Goal: Information Seeking & Learning: Compare options

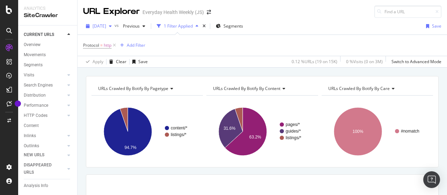
click at [106, 26] on span "[DATE]" at bounding box center [99, 26] width 14 height 6
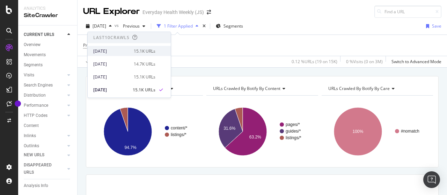
click at [115, 51] on div "[DATE]" at bounding box center [111, 51] width 36 height 6
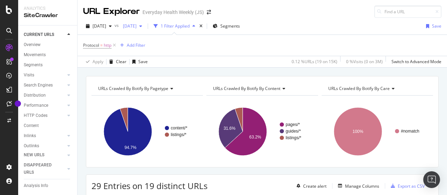
click at [136, 27] on span "[DATE]" at bounding box center [128, 26] width 16 height 6
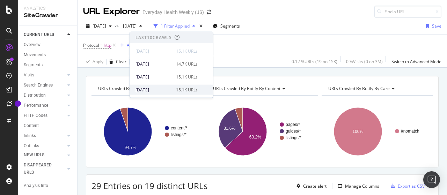
click at [166, 89] on div "[DATE]" at bounding box center [153, 90] width 36 height 6
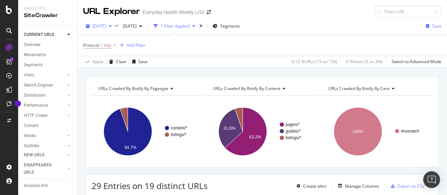
click at [106, 25] on span "[DATE]" at bounding box center [99, 26] width 14 height 6
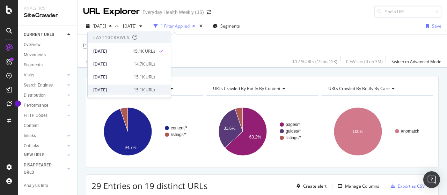
click at [116, 87] on div "[DATE]" at bounding box center [111, 90] width 36 height 6
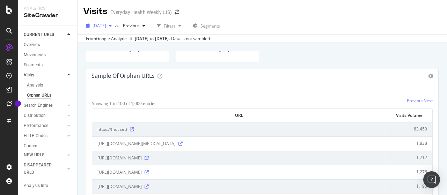
click at [106, 23] on span "[DATE]" at bounding box center [99, 26] width 14 height 6
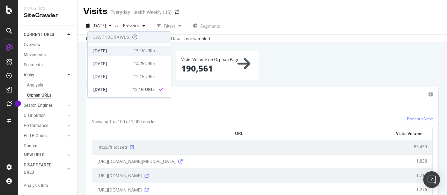
click at [119, 50] on div "[DATE]" at bounding box center [111, 51] width 36 height 6
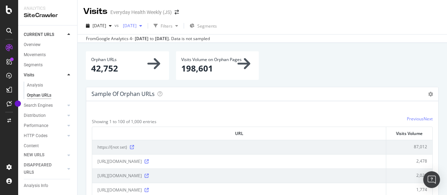
click at [145, 29] on div "[DATE]" at bounding box center [132, 26] width 25 height 10
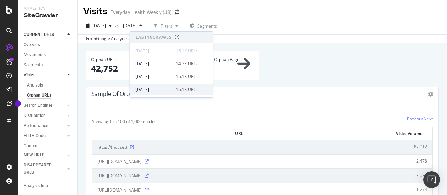
click at [152, 85] on div "2025 Sep. 14th 15.1K URLs" at bounding box center [171, 89] width 83 height 10
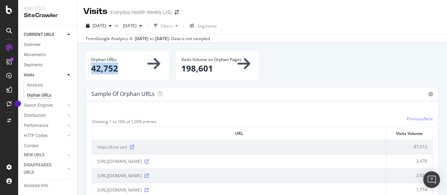
drag, startPoint x: 93, startPoint y: 70, endPoint x: 118, endPoint y: 70, distance: 25.5
click at [118, 70] on p "42,752" at bounding box center [127, 68] width 73 height 12
copy p "42,752"
click at [106, 24] on span "[DATE]" at bounding box center [99, 26] width 14 height 6
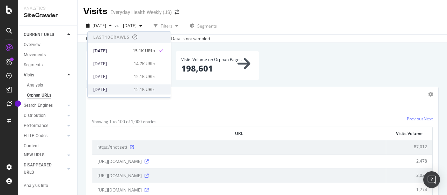
click at [134, 90] on div "15.1K URLs" at bounding box center [145, 90] width 22 height 6
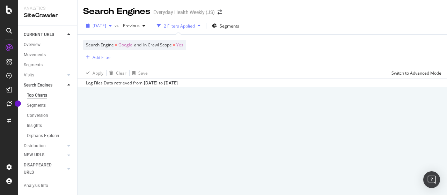
click at [105, 25] on span "[DATE]" at bounding box center [99, 26] width 14 height 6
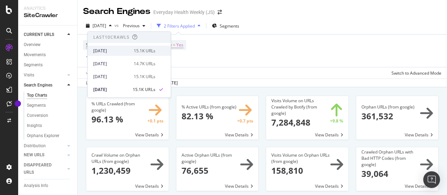
click at [113, 50] on div "[DATE]" at bounding box center [111, 51] width 36 height 6
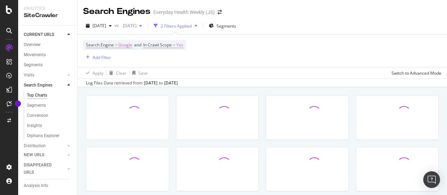
click at [136, 23] on span "[DATE]" at bounding box center [128, 26] width 16 height 6
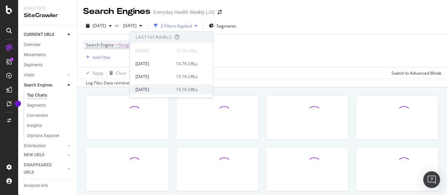
click at [158, 88] on div "[DATE]" at bounding box center [153, 90] width 36 height 6
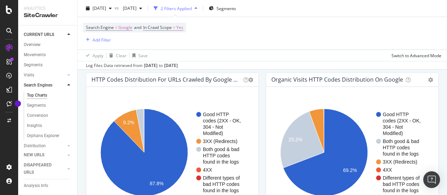
scroll to position [593, 0]
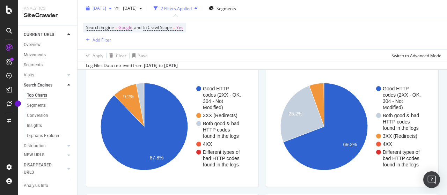
click at [106, 6] on span "[DATE]" at bounding box center [99, 8] width 14 height 6
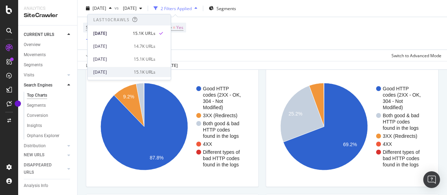
click at [124, 72] on div "[DATE]" at bounding box center [111, 72] width 36 height 6
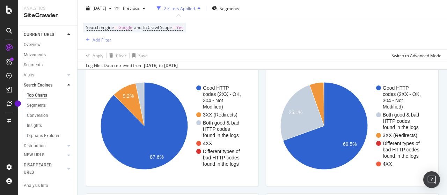
scroll to position [628, 0]
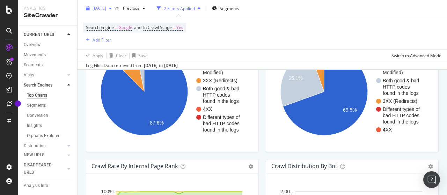
click at [106, 6] on span "[DATE]" at bounding box center [99, 8] width 14 height 6
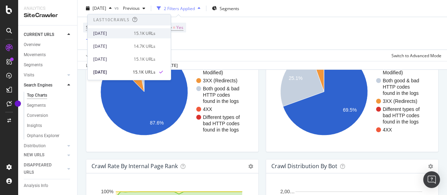
click at [137, 34] on div "15.1K URLs" at bounding box center [145, 33] width 22 height 6
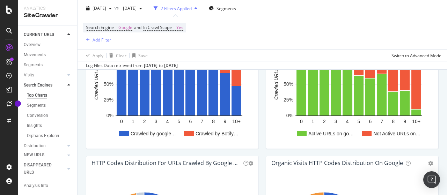
scroll to position [558, 0]
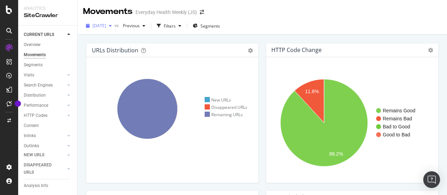
click at [106, 28] on span "[DATE]" at bounding box center [99, 26] width 14 height 6
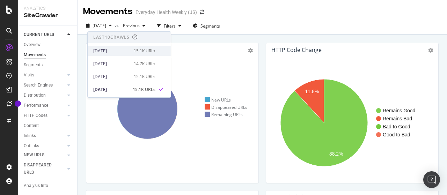
click at [119, 52] on div "[DATE]" at bounding box center [111, 51] width 36 height 6
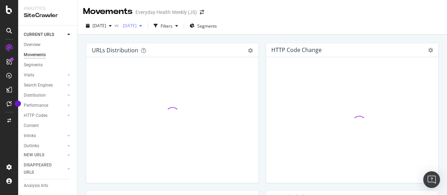
click at [136, 24] on span "[DATE]" at bounding box center [128, 26] width 16 height 6
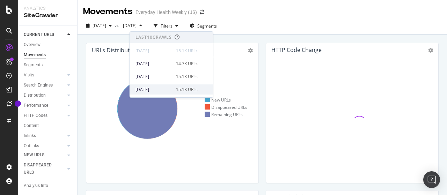
click at [160, 88] on div "[DATE]" at bounding box center [153, 90] width 36 height 6
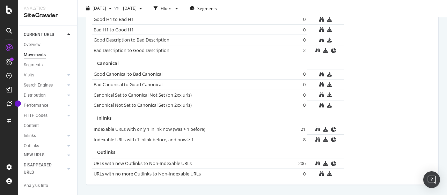
scroll to position [503, 0]
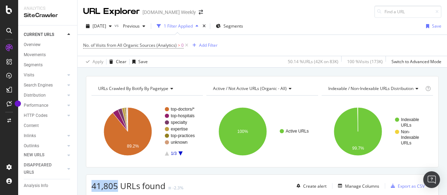
drag, startPoint x: 91, startPoint y: 185, endPoint x: 115, endPoint y: 186, distance: 23.8
click at [115, 186] on span "41,805 URLs found" at bounding box center [128, 186] width 74 height 12
copy span "41,805"
click at [108, 29] on div "[DATE]" at bounding box center [98, 26] width 31 height 10
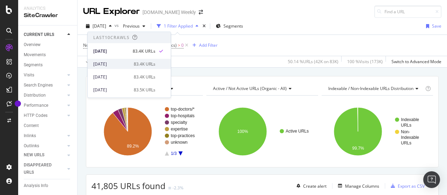
click at [115, 62] on div "[DATE]" at bounding box center [111, 64] width 36 height 6
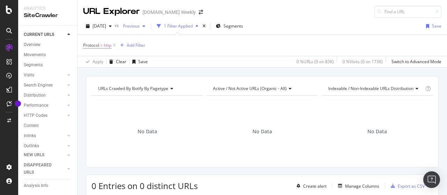
click at [140, 25] on span "Previous" at bounding box center [130, 26] width 20 height 6
click at [106, 28] on span "[DATE]" at bounding box center [99, 26] width 14 height 6
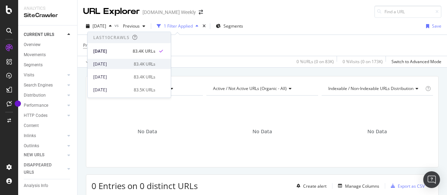
click at [120, 65] on div "[DATE]" at bounding box center [111, 64] width 36 height 6
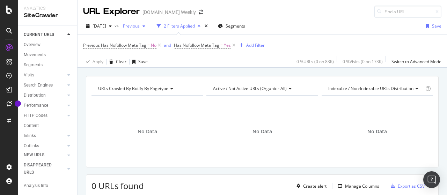
click at [140, 27] on span "Previous" at bounding box center [130, 26] width 20 height 6
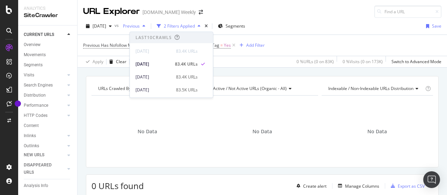
click at [140, 27] on span "Previous" at bounding box center [130, 26] width 20 height 6
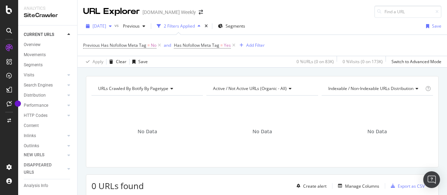
click at [106, 26] on span "[DATE]" at bounding box center [99, 26] width 14 height 6
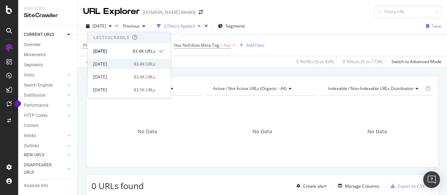
click at [120, 64] on div "[DATE]" at bounding box center [111, 64] width 36 height 6
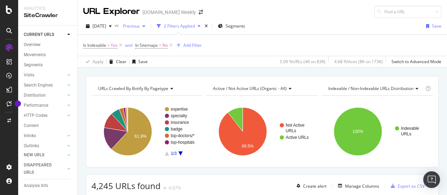
click at [140, 28] on span "Previous" at bounding box center [130, 26] width 20 height 6
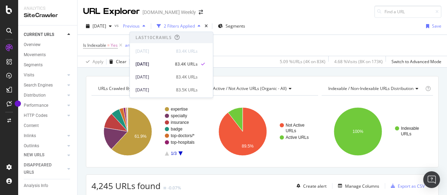
click at [140, 28] on span "Previous" at bounding box center [130, 26] width 20 height 6
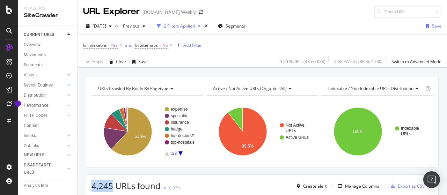
drag, startPoint x: 92, startPoint y: 185, endPoint x: 112, endPoint y: 186, distance: 19.9
click at [112, 186] on span "4,245 URLs found" at bounding box center [125, 186] width 69 height 12
copy span "4,245"
click at [106, 25] on span "[DATE]" at bounding box center [99, 26] width 14 height 6
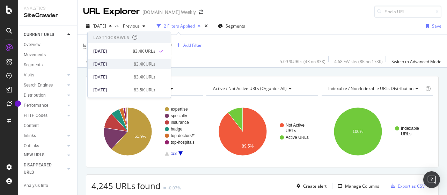
click at [118, 66] on div "[DATE]" at bounding box center [111, 64] width 36 height 6
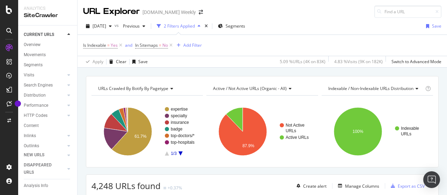
scroll to position [35, 0]
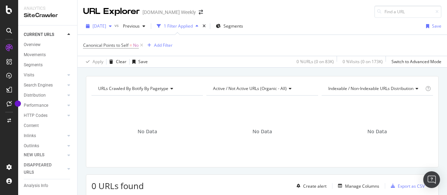
click at [106, 26] on span "[DATE]" at bounding box center [99, 26] width 14 height 6
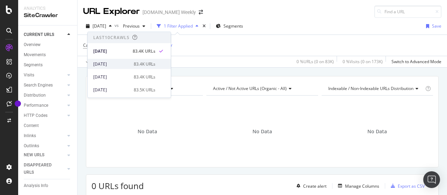
click at [127, 61] on div "[DATE]" at bounding box center [111, 64] width 36 height 6
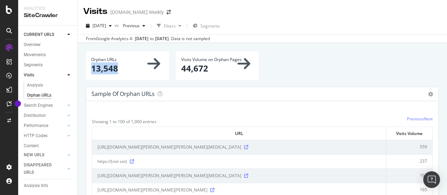
drag, startPoint x: 91, startPoint y: 69, endPoint x: 122, endPoint y: 70, distance: 31.1
click at [122, 70] on p "13,548" at bounding box center [127, 68] width 73 height 12
copy p "13,548"
click at [106, 25] on span "[DATE]" at bounding box center [99, 26] width 14 height 6
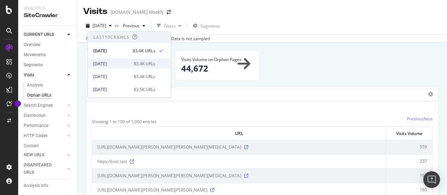
click at [121, 59] on div "2025 Sep. 14th 83.4K URLs" at bounding box center [129, 64] width 83 height 10
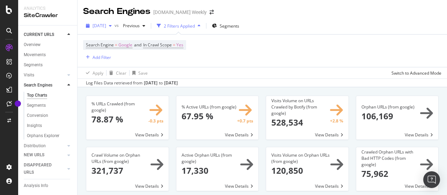
click at [106, 27] on span "[DATE]" at bounding box center [99, 26] width 14 height 6
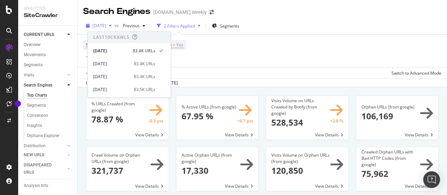
click at [106, 27] on span "2025 Sep. 21st" at bounding box center [99, 26] width 14 height 6
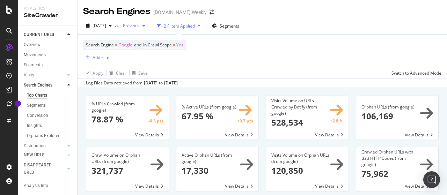
click at [140, 23] on span "Previous" at bounding box center [130, 26] width 20 height 6
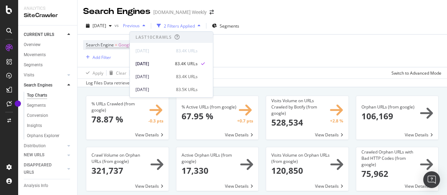
click at [140, 23] on span "Previous" at bounding box center [130, 26] width 20 height 6
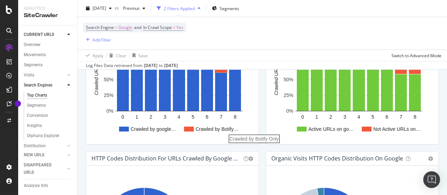
scroll to position [349, 0]
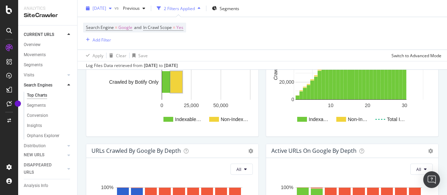
click at [106, 8] on span "2025 Sep. 21st" at bounding box center [99, 8] width 14 height 6
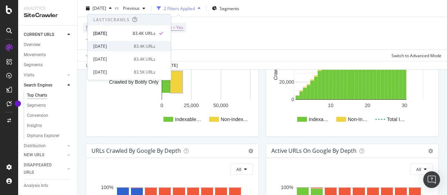
click at [125, 46] on div "[DATE]" at bounding box center [111, 46] width 36 height 6
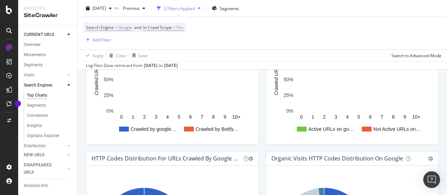
scroll to position [593, 0]
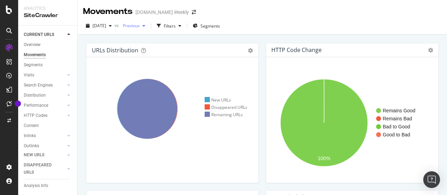
click at [140, 25] on span "Previous" at bounding box center [130, 26] width 20 height 6
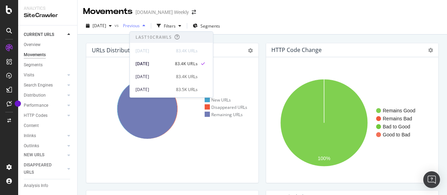
click at [140, 25] on span "Previous" at bounding box center [130, 26] width 20 height 6
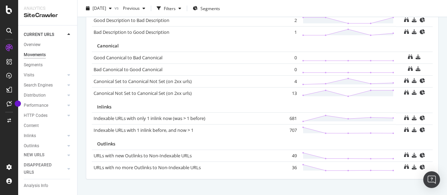
scroll to position [544, 0]
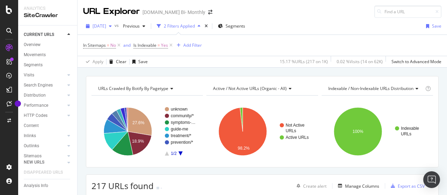
click at [101, 26] on span "[DATE]" at bounding box center [99, 26] width 14 height 6
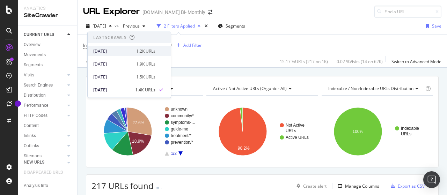
click at [119, 50] on div "[DATE]" at bounding box center [112, 51] width 39 height 6
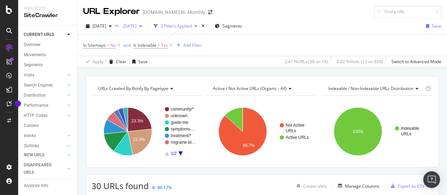
click at [136, 26] on span "[DATE]" at bounding box center [128, 26] width 16 height 6
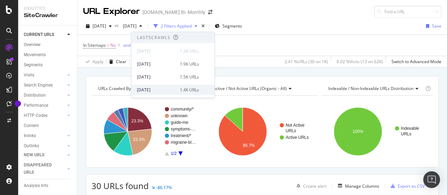
click at [158, 89] on div "[DATE]" at bounding box center [156, 90] width 39 height 6
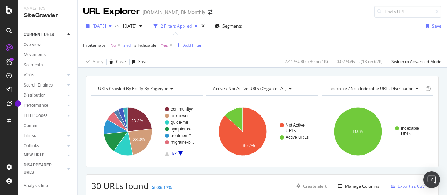
click at [106, 24] on span "[DATE]" at bounding box center [99, 26] width 14 height 6
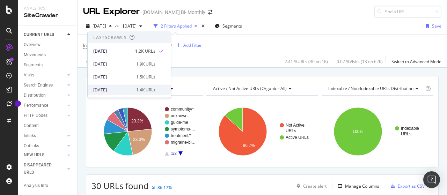
click at [125, 90] on div "[DATE]" at bounding box center [112, 90] width 39 height 6
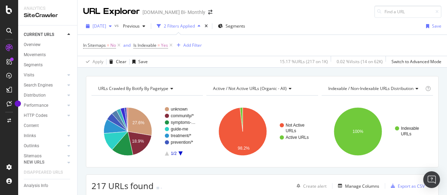
click at [106, 25] on span "[DATE]" at bounding box center [99, 26] width 14 height 6
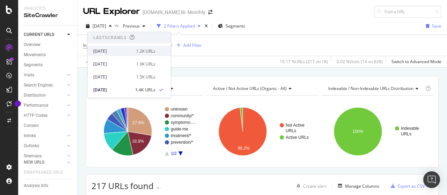
click at [119, 49] on div "[DATE]" at bounding box center [112, 51] width 39 height 6
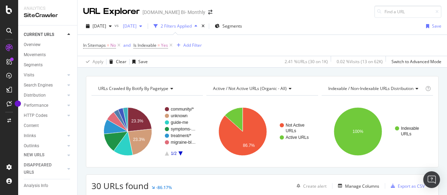
click at [145, 23] on div "[DATE]" at bounding box center [132, 26] width 25 height 10
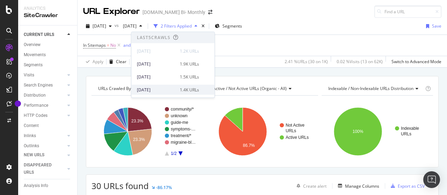
click at [166, 90] on div "[DATE]" at bounding box center [156, 90] width 39 height 6
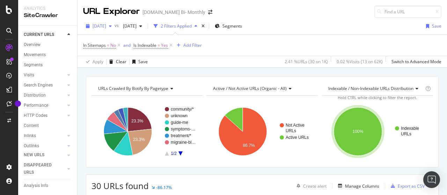
click at [106, 25] on span "[DATE]" at bounding box center [99, 26] width 14 height 6
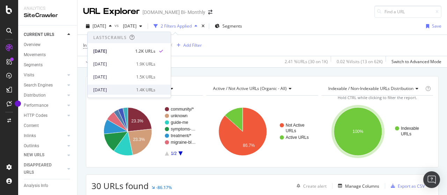
click at [123, 88] on div "[DATE]" at bounding box center [112, 90] width 39 height 6
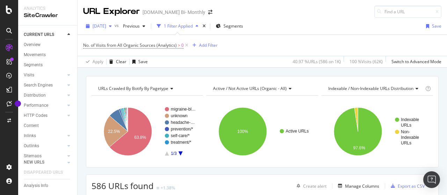
click at [106, 28] on span "[DATE]" at bounding box center [99, 26] width 14 height 6
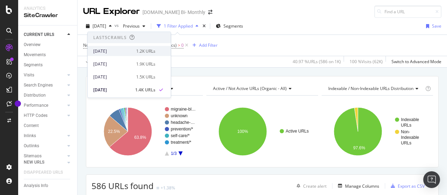
click at [111, 51] on div "[DATE]" at bounding box center [112, 51] width 39 height 6
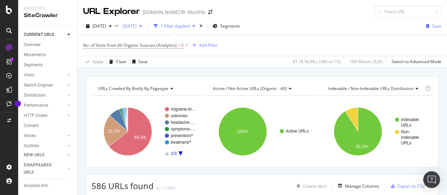
click at [136, 24] on span "[DATE]" at bounding box center [128, 26] width 16 height 6
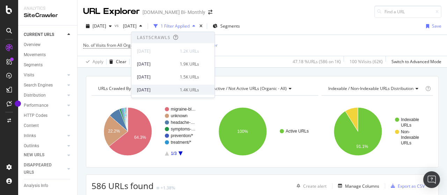
click at [156, 88] on div "[DATE]" at bounding box center [156, 90] width 39 height 6
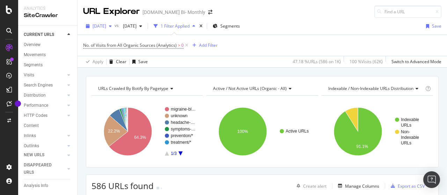
click at [114, 30] on div "[DATE]" at bounding box center [98, 26] width 31 height 10
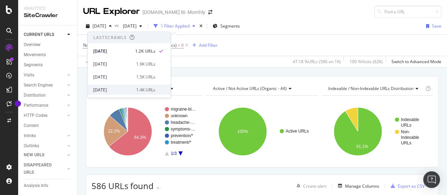
click at [127, 87] on div "[DATE]" at bounding box center [112, 90] width 39 height 6
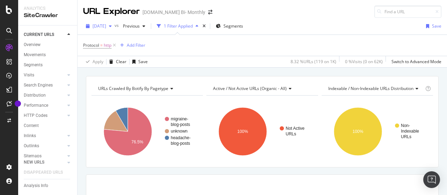
click at [114, 25] on div "button" at bounding box center [110, 26] width 8 height 4
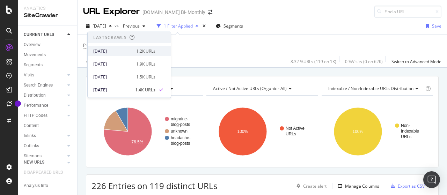
click at [121, 51] on div "[DATE]" at bounding box center [112, 51] width 39 height 6
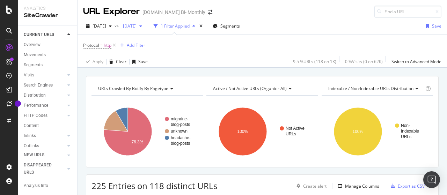
click at [136, 26] on span "[DATE]" at bounding box center [128, 26] width 16 height 6
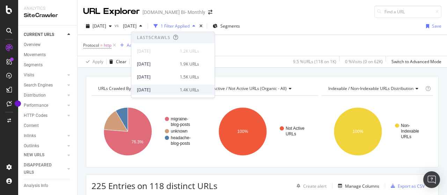
click at [170, 87] on div "[DATE]" at bounding box center [156, 90] width 39 height 6
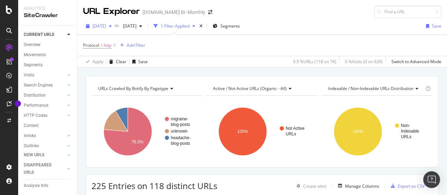
click at [114, 23] on div "[DATE]" at bounding box center [98, 26] width 31 height 10
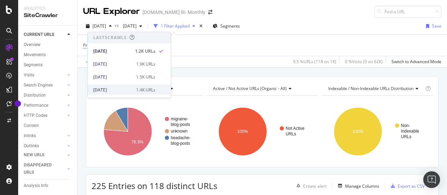
click at [135, 85] on div "2025 Sep. 14th 1.4K URLs" at bounding box center [129, 90] width 83 height 10
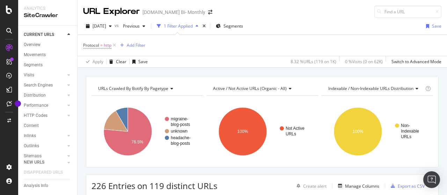
scroll to position [35, 0]
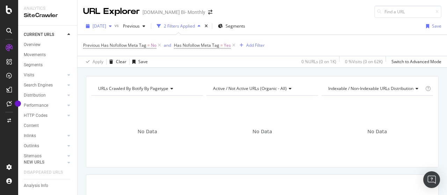
click at [106, 26] on span "[DATE]" at bounding box center [99, 26] width 14 height 6
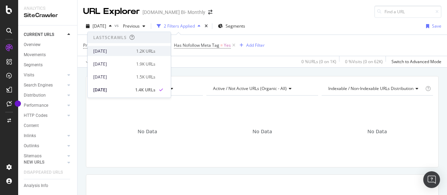
click at [116, 52] on div "[DATE]" at bounding box center [112, 51] width 39 height 6
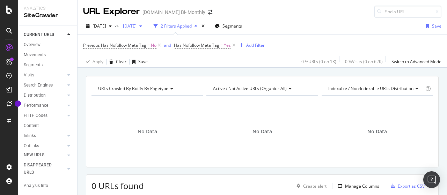
click at [136, 25] on span "[DATE]" at bounding box center [128, 26] width 16 height 6
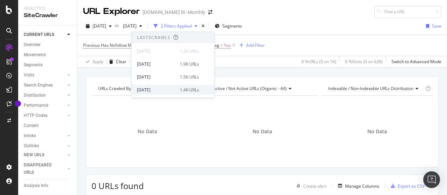
click at [160, 88] on div "[DATE]" at bounding box center [156, 90] width 39 height 6
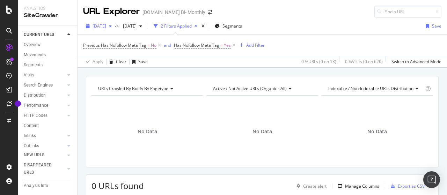
click at [106, 27] on span "[DATE]" at bounding box center [99, 26] width 14 height 6
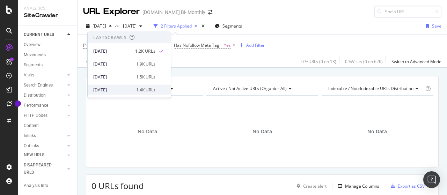
click at [123, 89] on div "[DATE]" at bounding box center [112, 90] width 39 height 6
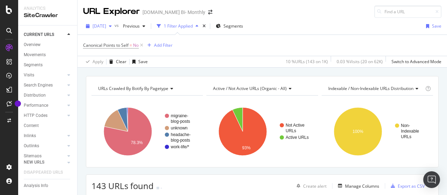
click at [106, 26] on span "[DATE]" at bounding box center [99, 26] width 14 height 6
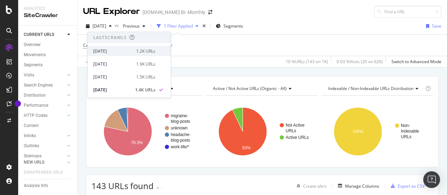
click at [130, 52] on div "[DATE] 1.2K URLs" at bounding box center [124, 51] width 62 height 6
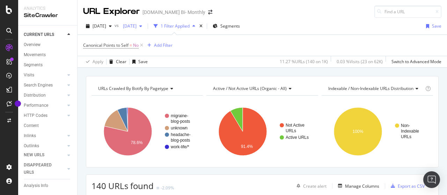
click at [136, 27] on span "[DATE]" at bounding box center [128, 26] width 16 height 6
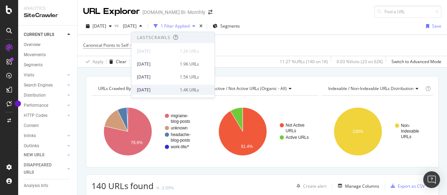
click at [168, 89] on div "[DATE]" at bounding box center [156, 90] width 39 height 6
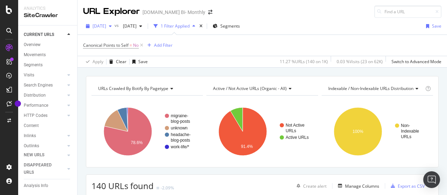
click at [106, 26] on span "[DATE]" at bounding box center [99, 26] width 14 height 6
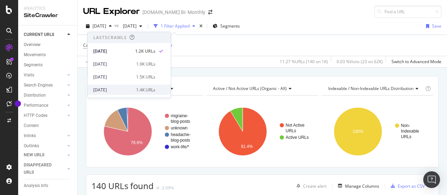
click at [124, 87] on div "[DATE]" at bounding box center [112, 90] width 39 height 6
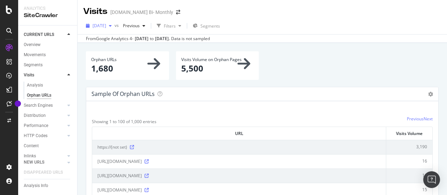
click at [106, 25] on span "[DATE]" at bounding box center [99, 26] width 14 height 6
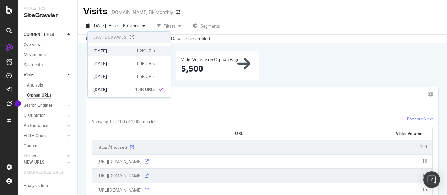
click at [128, 48] on div "[DATE]" at bounding box center [112, 51] width 39 height 6
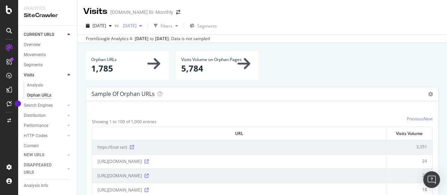
click at [136, 28] on span "[DATE]" at bounding box center [128, 26] width 16 height 6
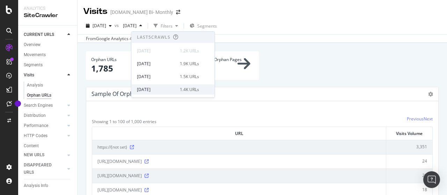
click at [169, 92] on div "[DATE]" at bounding box center [156, 90] width 39 height 6
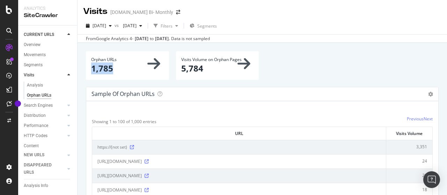
drag, startPoint x: 90, startPoint y: 68, endPoint x: 130, endPoint y: 74, distance: 40.2
click at [130, 74] on div "Orphan URLs 1,785" at bounding box center [127, 65] width 83 height 28
copy p "1,785"
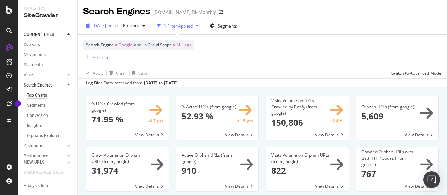
click at [106, 24] on span "[DATE]" at bounding box center [99, 26] width 14 height 6
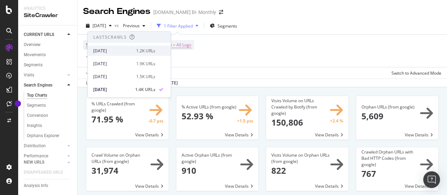
click at [124, 52] on div "[DATE]" at bounding box center [112, 51] width 39 height 6
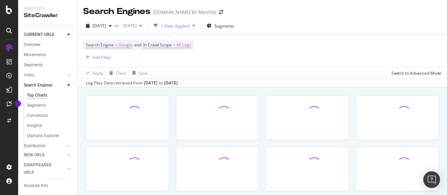
click at [136, 26] on span "[DATE]" at bounding box center [128, 26] width 16 height 6
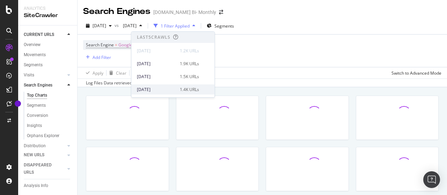
click at [165, 89] on div "[DATE]" at bounding box center [156, 90] width 39 height 6
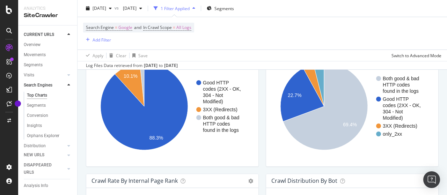
scroll to position [628, 0]
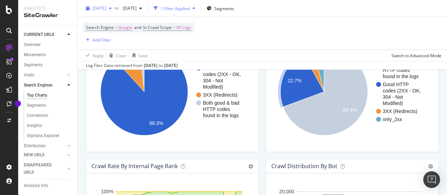
click at [106, 8] on span "[DATE]" at bounding box center [99, 8] width 14 height 6
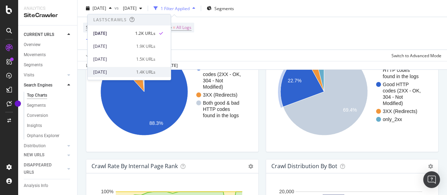
click at [130, 70] on div "[DATE] 1.4K URLs" at bounding box center [124, 72] width 62 height 6
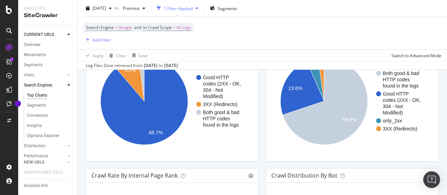
scroll to position [628, 0]
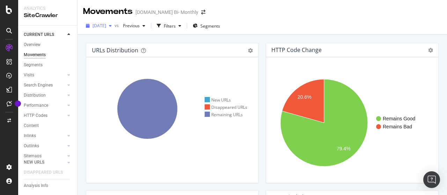
click at [106, 25] on span "[DATE]" at bounding box center [99, 26] width 14 height 6
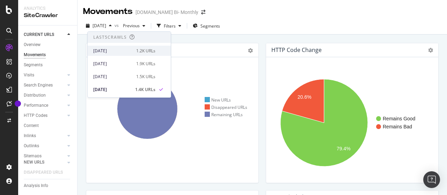
click at [123, 48] on div "[DATE]" at bounding box center [112, 51] width 39 height 6
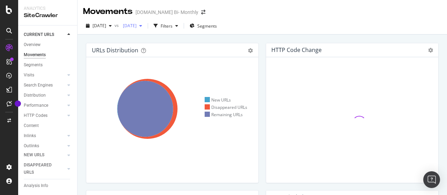
click at [136, 25] on span "[DATE]" at bounding box center [128, 26] width 16 height 6
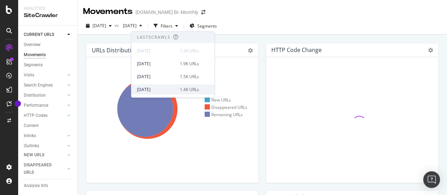
click at [165, 90] on div "[DATE]" at bounding box center [156, 90] width 39 height 6
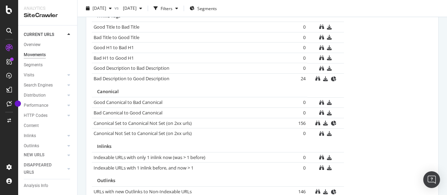
scroll to position [503, 0]
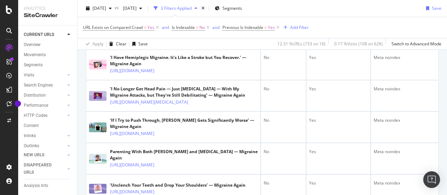
scroll to position [314, 0]
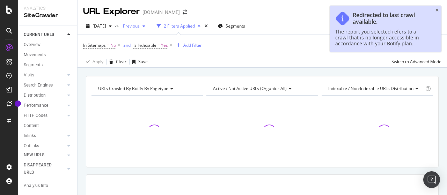
click at [140, 25] on span "Previous" at bounding box center [130, 26] width 20 height 6
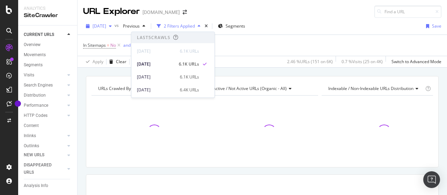
click at [106, 25] on span "[DATE]" at bounding box center [99, 26] width 14 height 6
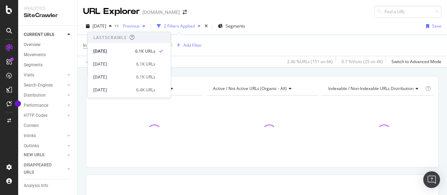
click at [146, 29] on div "Previous" at bounding box center [134, 26] width 28 height 10
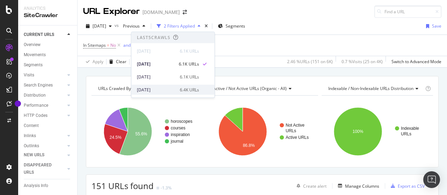
click at [159, 89] on div "[DATE]" at bounding box center [156, 90] width 39 height 6
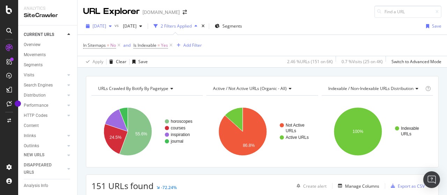
click at [106, 28] on span "[DATE]" at bounding box center [99, 26] width 14 height 6
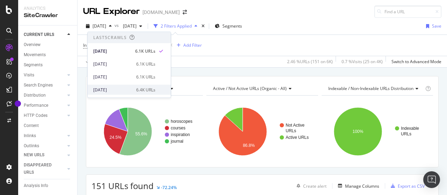
click at [117, 91] on div "[DATE]" at bounding box center [112, 90] width 39 height 6
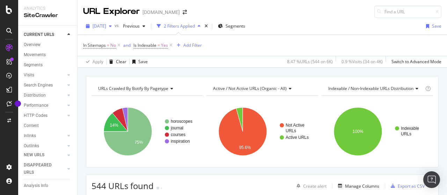
click at [105, 27] on span "[DATE]" at bounding box center [99, 26] width 14 height 6
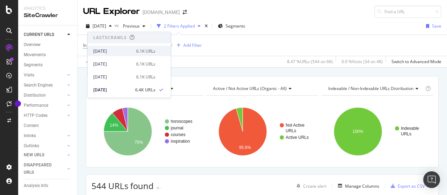
click at [119, 51] on div "[DATE]" at bounding box center [112, 51] width 39 height 6
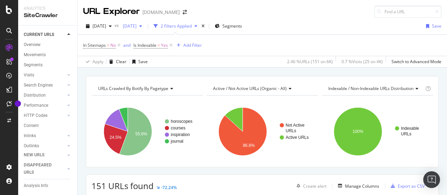
click at [136, 24] on span "[DATE]" at bounding box center [128, 26] width 16 height 6
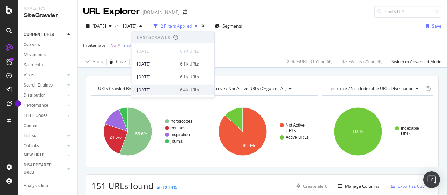
click at [167, 89] on div "[DATE]" at bounding box center [156, 90] width 39 height 6
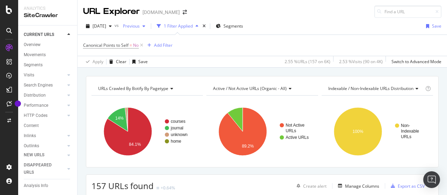
click at [148, 29] on div "Previous" at bounding box center [134, 26] width 28 height 10
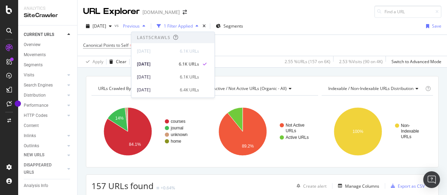
click at [140, 27] on span "Previous" at bounding box center [130, 26] width 20 height 6
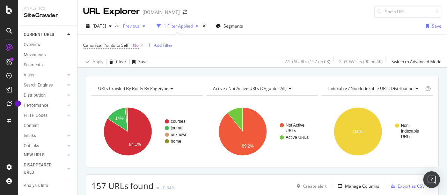
click at [140, 27] on span "Previous" at bounding box center [130, 26] width 20 height 6
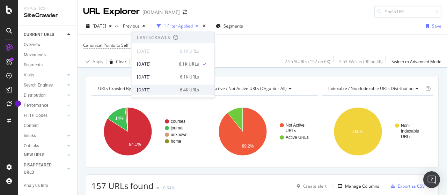
click at [163, 87] on div "[DATE]" at bounding box center [156, 90] width 39 height 6
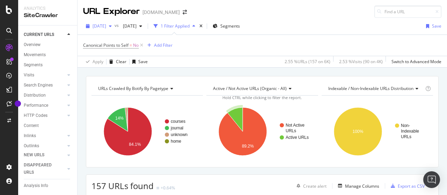
click at [114, 28] on div "[DATE]" at bounding box center [98, 26] width 31 height 10
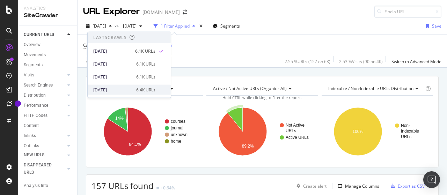
click at [128, 87] on div "[DATE]" at bounding box center [112, 90] width 39 height 6
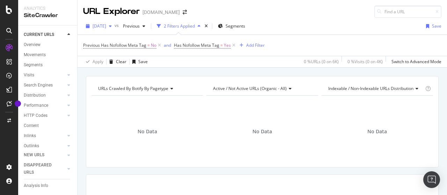
click at [106, 28] on span "[DATE]" at bounding box center [99, 26] width 14 height 6
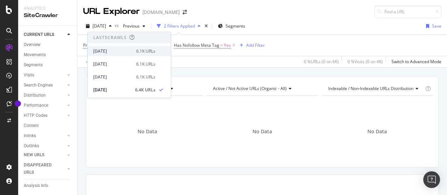
click at [121, 51] on div "[DATE]" at bounding box center [112, 51] width 39 height 6
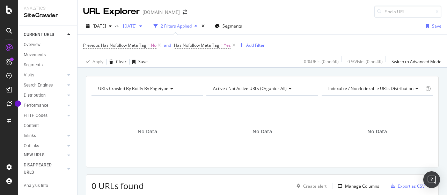
click at [136, 28] on span "[DATE]" at bounding box center [128, 26] width 16 height 6
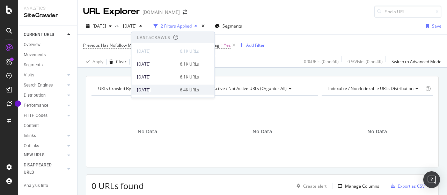
click at [162, 89] on div "[DATE]" at bounding box center [156, 90] width 39 height 6
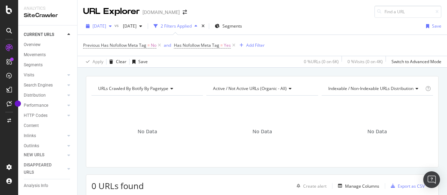
click at [106, 27] on span "[DATE]" at bounding box center [99, 26] width 14 height 6
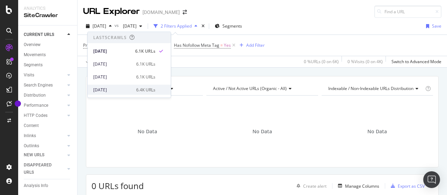
click at [121, 86] on div "2025 Sep. 14th 6.4K URLs" at bounding box center [129, 90] width 83 height 10
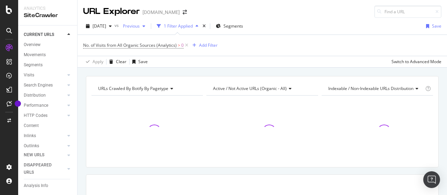
click at [140, 26] on span "Previous" at bounding box center [130, 26] width 20 height 6
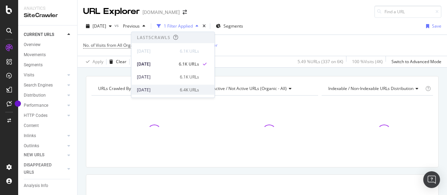
click at [156, 88] on div "[DATE]" at bounding box center [156, 90] width 39 height 6
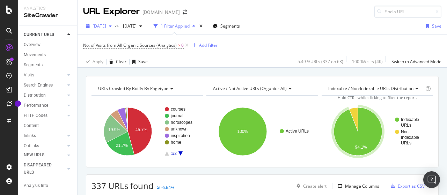
click at [106, 24] on span "[DATE]" at bounding box center [99, 26] width 14 height 6
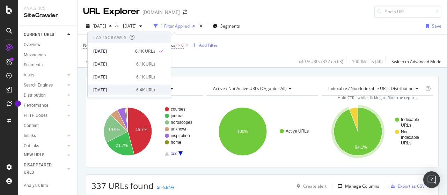
click at [130, 87] on div "2025 Sep. 14th 6.4K URLs" at bounding box center [124, 90] width 62 height 6
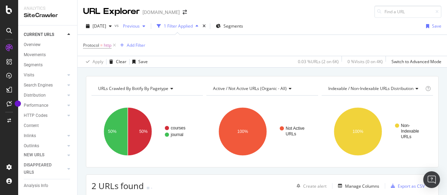
click at [140, 28] on span "Previous" at bounding box center [130, 26] width 20 height 6
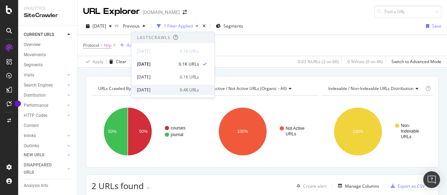
click at [162, 88] on div "[DATE]" at bounding box center [156, 90] width 39 height 6
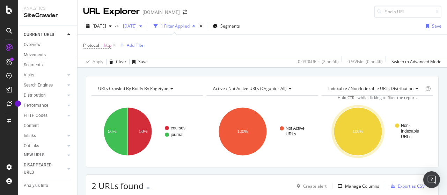
click at [136, 24] on span "[DATE]" at bounding box center [128, 26] width 16 height 6
click at [102, 24] on span "[DATE]" at bounding box center [99, 26] width 14 height 6
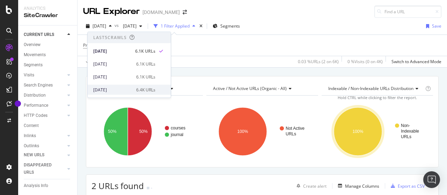
click at [125, 88] on div "[DATE]" at bounding box center [112, 90] width 39 height 6
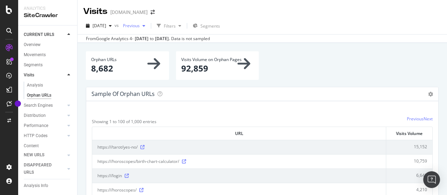
click at [148, 29] on div "Previous" at bounding box center [134, 26] width 28 height 10
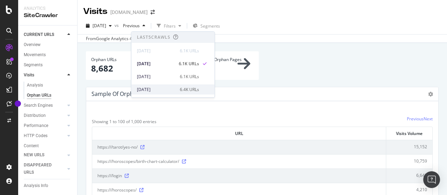
click at [154, 88] on div "[DATE]" at bounding box center [156, 90] width 39 height 6
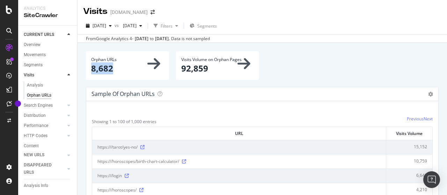
drag, startPoint x: 91, startPoint y: 71, endPoint x: 117, endPoint y: 70, distance: 25.1
click at [117, 70] on p "8,682" at bounding box center [127, 68] width 73 height 12
copy p "8,682"
click at [106, 28] on span "[DATE]" at bounding box center [99, 26] width 14 height 6
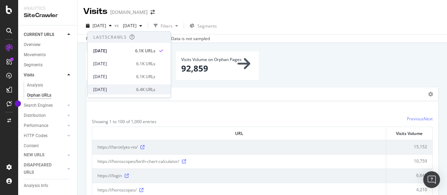
click at [122, 88] on div "[DATE]" at bounding box center [112, 90] width 39 height 6
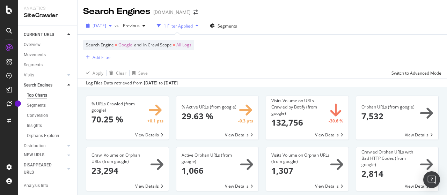
click at [106, 26] on span "[DATE]" at bounding box center [99, 26] width 14 height 6
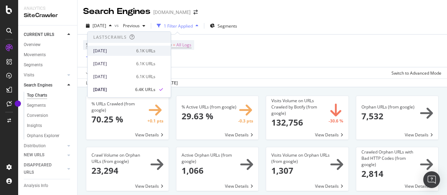
click at [125, 51] on div "[DATE]" at bounding box center [112, 51] width 39 height 6
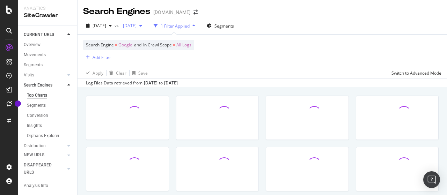
click at [136, 27] on span "[DATE]" at bounding box center [128, 26] width 16 height 6
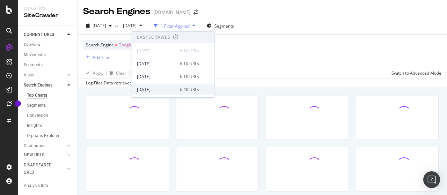
click at [167, 87] on div "[DATE]" at bounding box center [156, 90] width 39 height 6
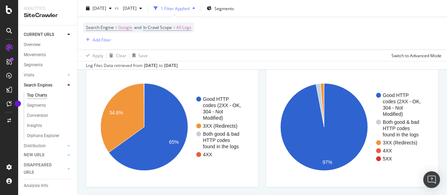
scroll to position [593, 0]
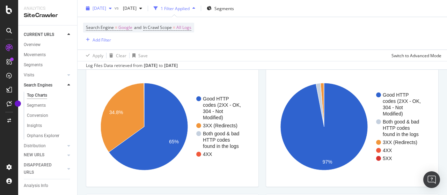
click at [114, 4] on div "[DATE]" at bounding box center [98, 8] width 31 height 10
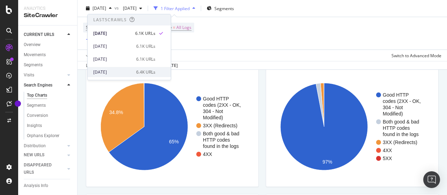
click at [132, 71] on div "2025 Sep. 14th 6.4K URLs" at bounding box center [124, 72] width 62 height 6
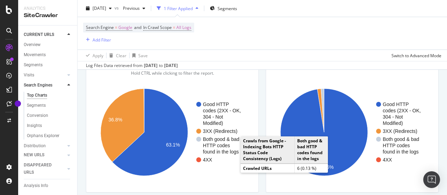
scroll to position [593, 0]
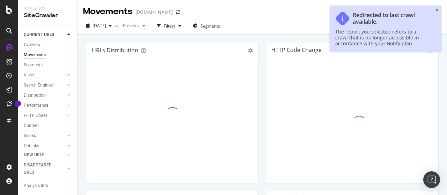
click at [148, 29] on div "Previous" at bounding box center [134, 26] width 28 height 10
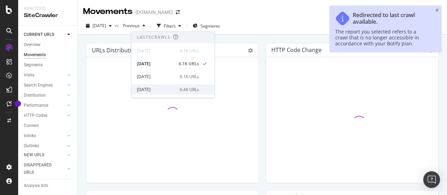
click at [173, 88] on div "[DATE]" at bounding box center [156, 90] width 39 height 6
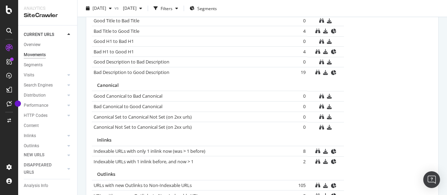
scroll to position [509, 0]
